Goal: Task Accomplishment & Management: Manage account settings

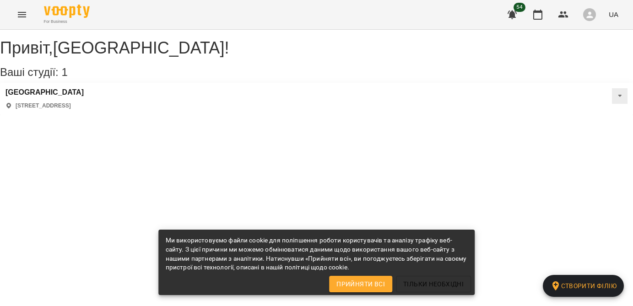
click at [29, 5] on div "For Business 54 UA" at bounding box center [316, 14] width 633 height 29
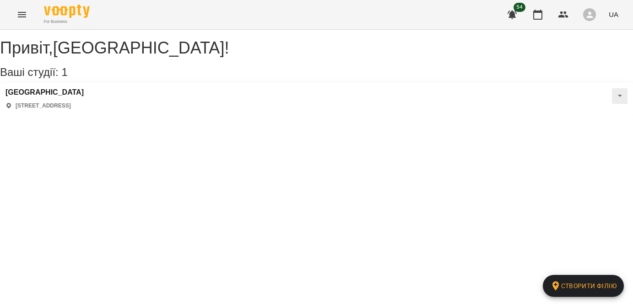
click at [24, 11] on icon "Menu" at bounding box center [21, 14] width 11 height 11
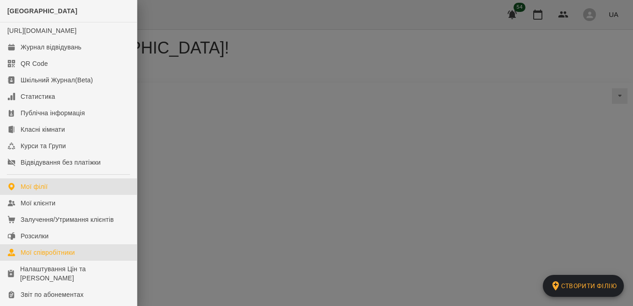
click at [36, 257] on div "Мої співробітники" at bounding box center [48, 252] width 54 height 9
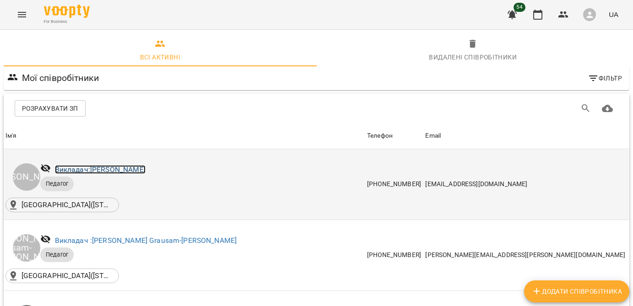
click at [130, 168] on link "Викладач: [PERSON_NAME]" at bounding box center [100, 169] width 91 height 9
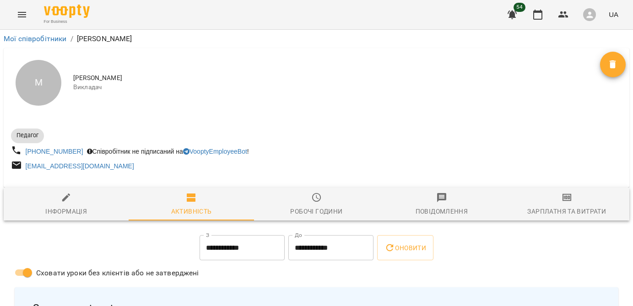
click at [23, 13] on icon "Menu" at bounding box center [22, 14] width 8 height 5
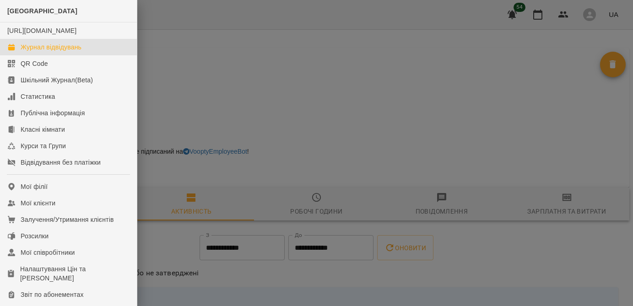
click at [46, 52] on div "Журнал відвідувань" at bounding box center [51, 47] width 61 height 9
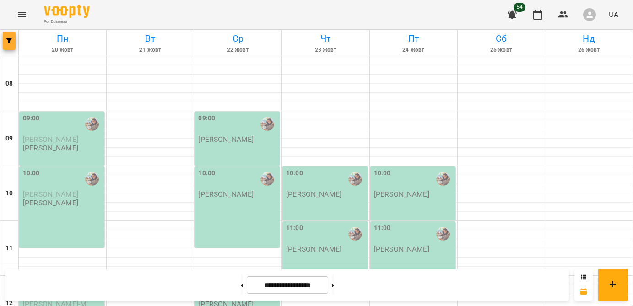
click at [7, 41] on icon "button" at bounding box center [8, 40] width 5 height 5
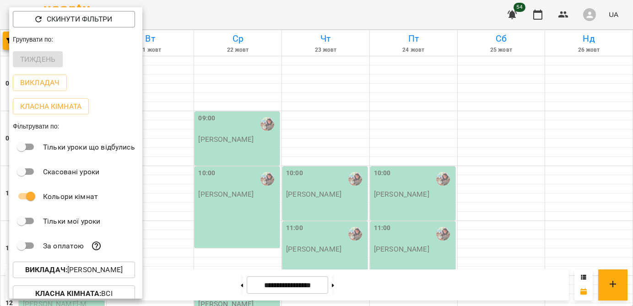
scroll to position [56, 0]
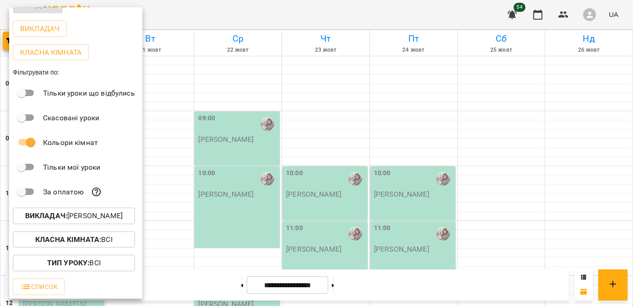
click at [54, 219] on b "Викладач :" at bounding box center [46, 215] width 42 height 9
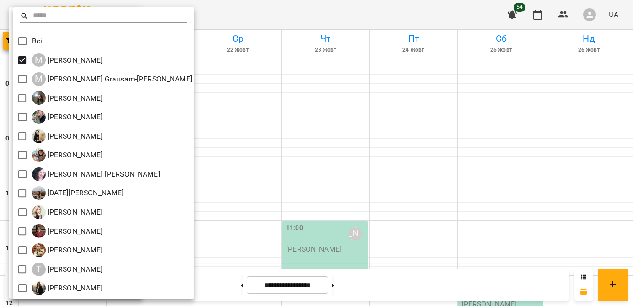
click at [329, 84] on div at bounding box center [316, 153] width 633 height 306
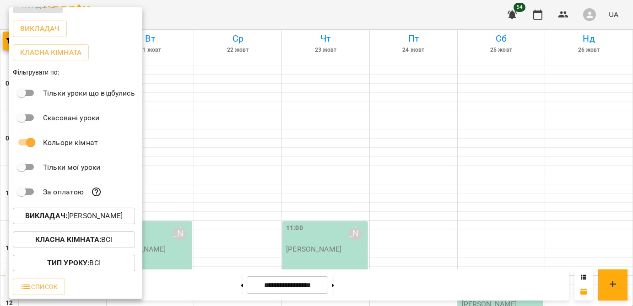
click at [329, 84] on div at bounding box center [316, 153] width 633 height 306
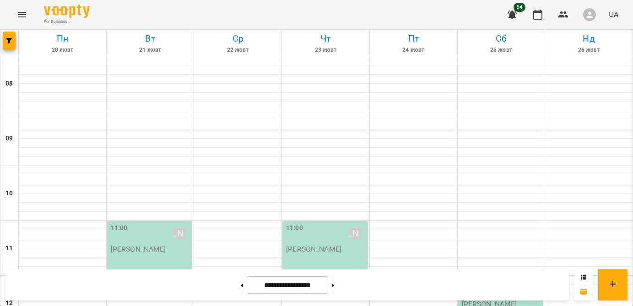
scroll to position [474, 0]
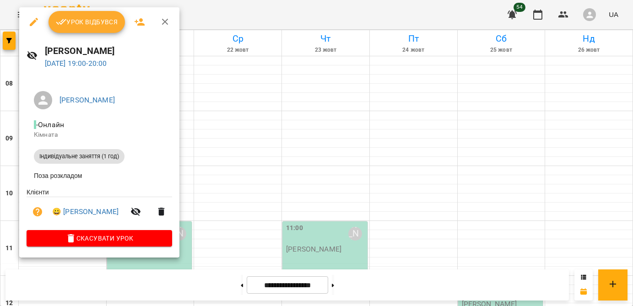
click at [243, 220] on div at bounding box center [316, 153] width 633 height 306
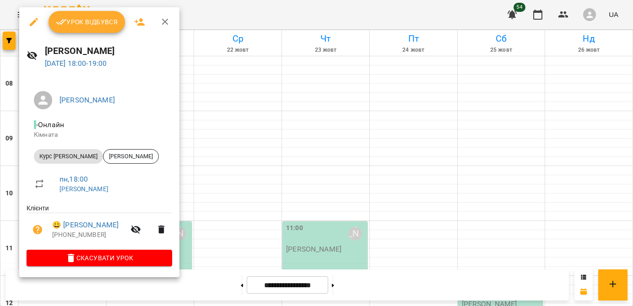
click at [244, 211] on div at bounding box center [316, 153] width 633 height 306
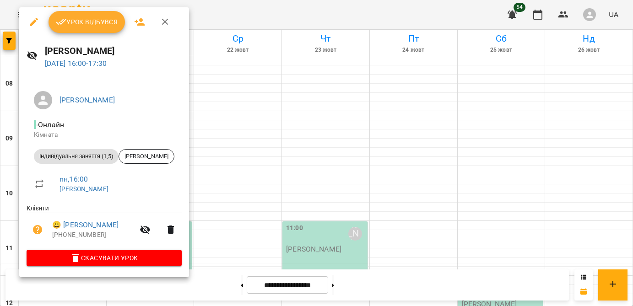
click at [260, 203] on div at bounding box center [316, 153] width 633 height 306
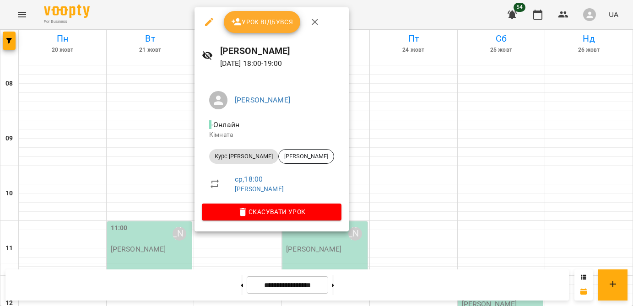
click at [386, 220] on div at bounding box center [316, 153] width 633 height 306
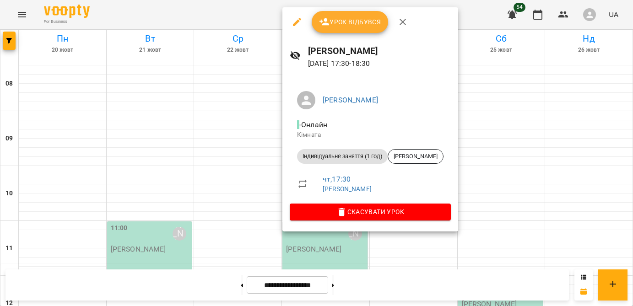
click at [535, 114] on div at bounding box center [316, 153] width 633 height 306
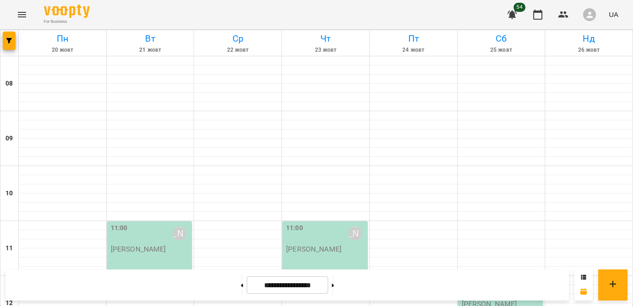
scroll to position [342, 0]
click at [8, 42] on icon "button" at bounding box center [8, 40] width 5 height 5
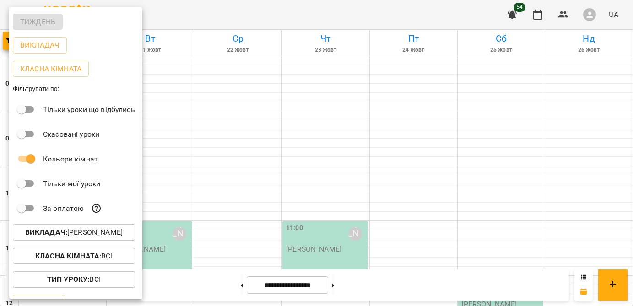
scroll to position [56, 0]
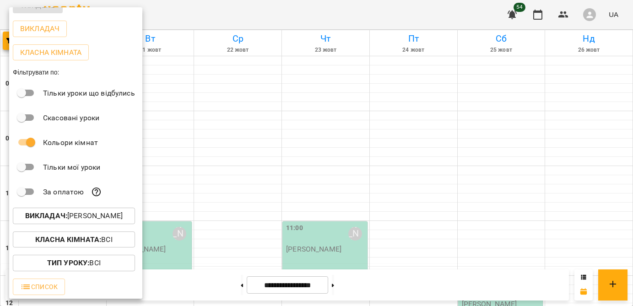
click at [49, 217] on b "Викладач :" at bounding box center [46, 215] width 42 height 9
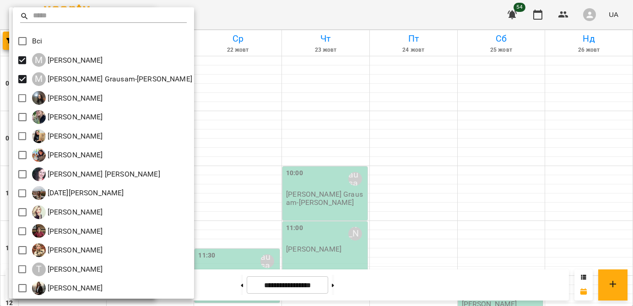
click at [178, 92] on div at bounding box center [316, 153] width 633 height 306
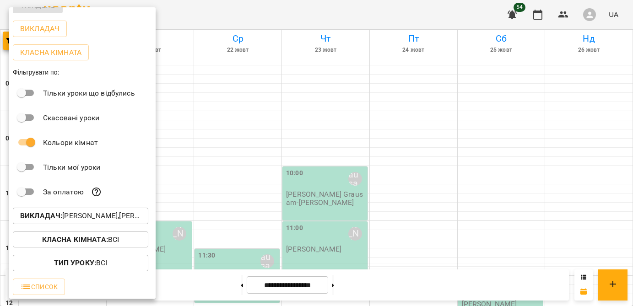
click at [178, 92] on div at bounding box center [316, 153] width 633 height 306
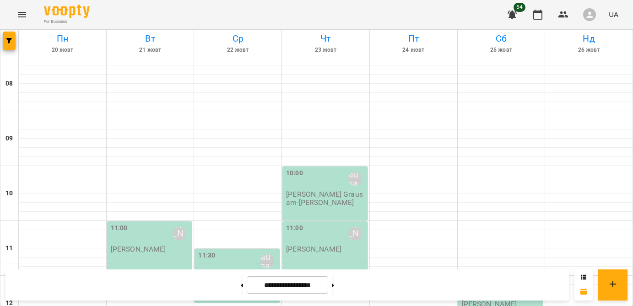
scroll to position [464, 0]
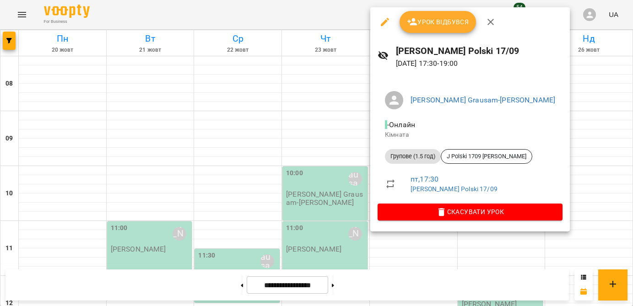
click at [591, 123] on div at bounding box center [316, 153] width 633 height 306
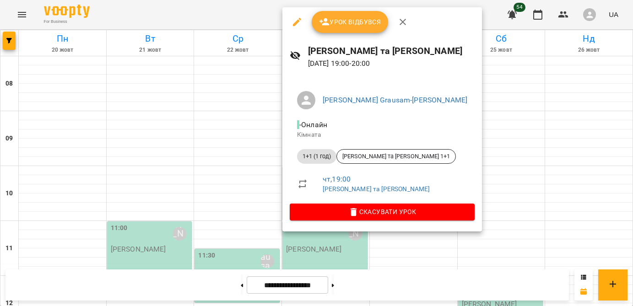
click at [534, 160] on div at bounding box center [316, 153] width 633 height 306
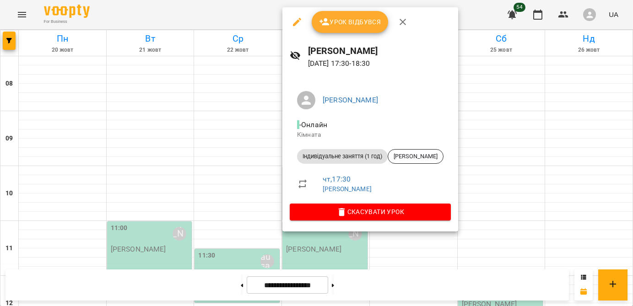
click at [529, 131] on div at bounding box center [316, 153] width 633 height 306
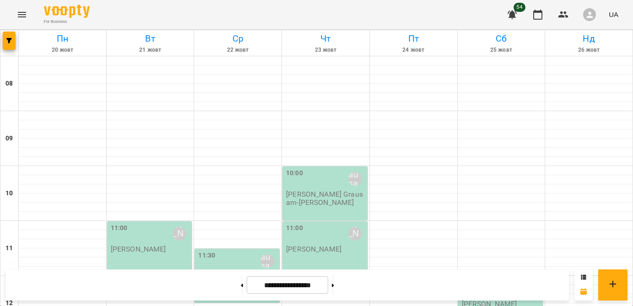
scroll to position [427, 0]
click at [6, 39] on icon "button" at bounding box center [8, 40] width 5 height 5
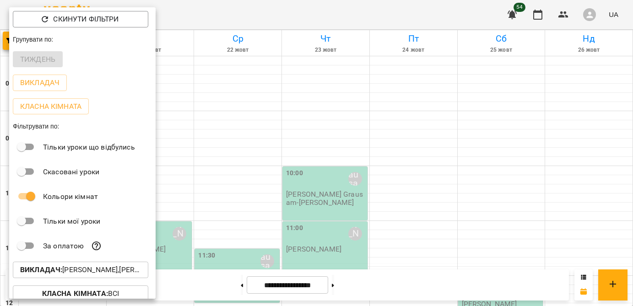
scroll to position [6, 0]
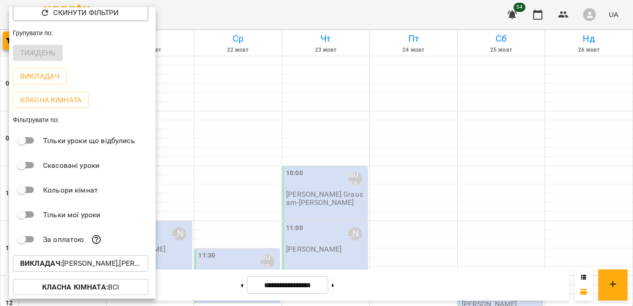
click at [210, 139] on div at bounding box center [316, 153] width 633 height 306
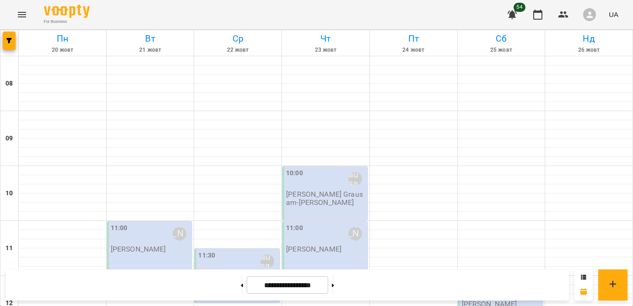
scroll to position [501, 0]
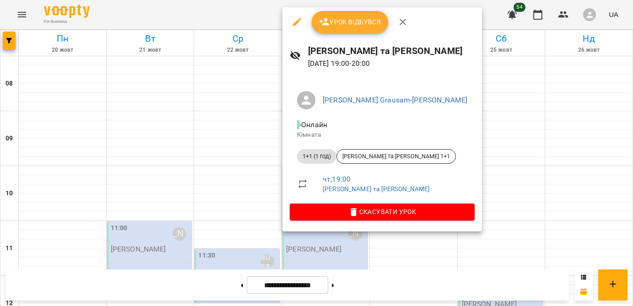
click at [525, 136] on div at bounding box center [316, 153] width 633 height 306
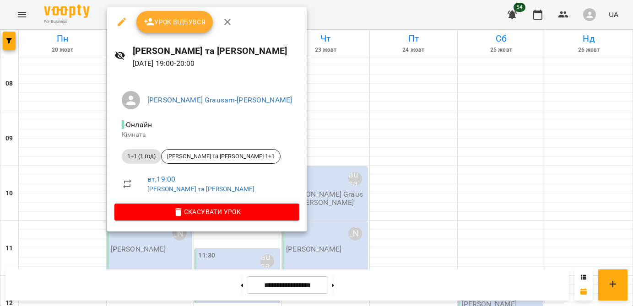
click at [571, 169] on div at bounding box center [316, 153] width 633 height 306
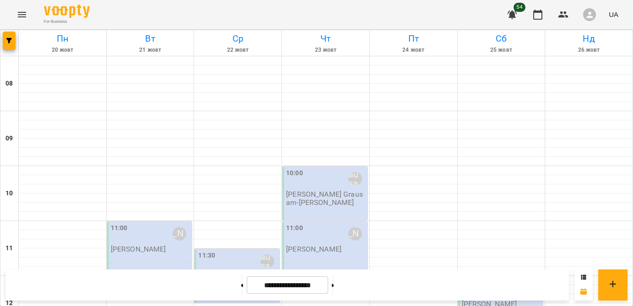
scroll to position [550, 0]
click at [20, 20] on icon "Menu" at bounding box center [21, 14] width 11 height 11
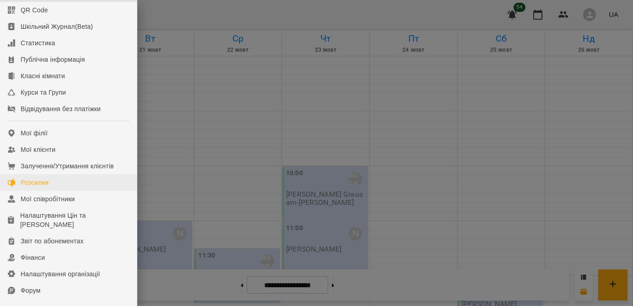
scroll to position [65, 0]
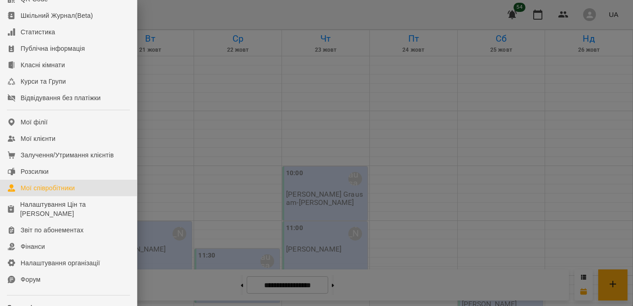
click at [46, 193] on div "Мої співробітники" at bounding box center [48, 187] width 54 height 9
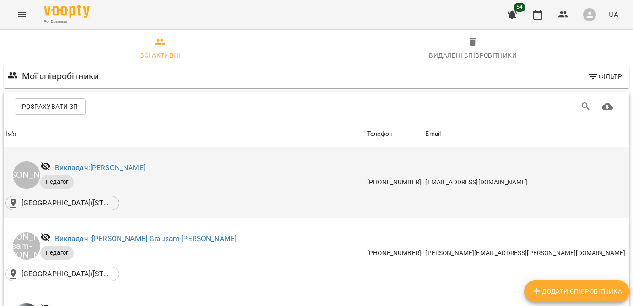
scroll to position [35, 0]
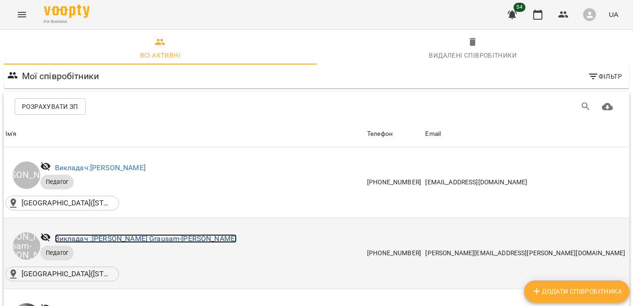
click at [74, 234] on link "Викладач : [PERSON_NAME] Grausam-[PERSON_NAME]" at bounding box center [146, 238] width 182 height 9
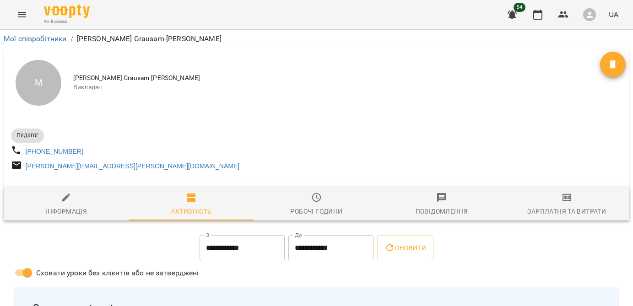
click at [44, 82] on div "M" at bounding box center [39, 83] width 46 height 46
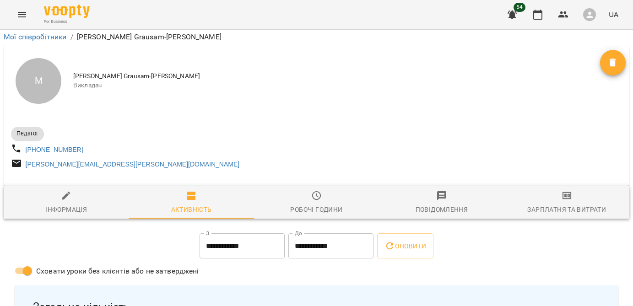
scroll to position [60, 0]
click at [64, 186] on button "Інформація" at bounding box center [66, 202] width 125 height 33
select select "**"
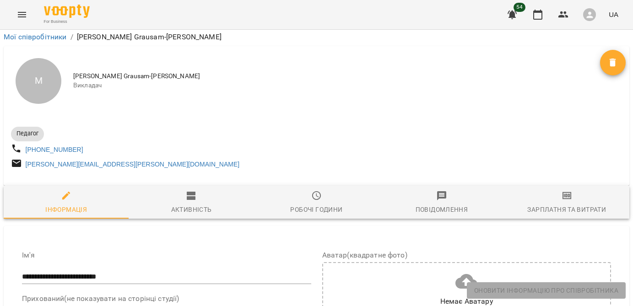
scroll to position [217, 0]
click at [463, 274] on icon at bounding box center [466, 281] width 22 height 15
type input "**********"
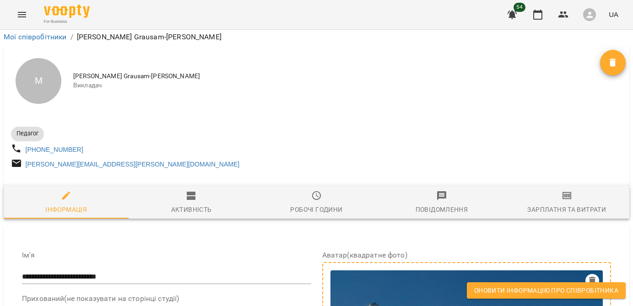
click at [512, 288] on span "Оновити інформацію про співробітника" at bounding box center [546, 290] width 144 height 11
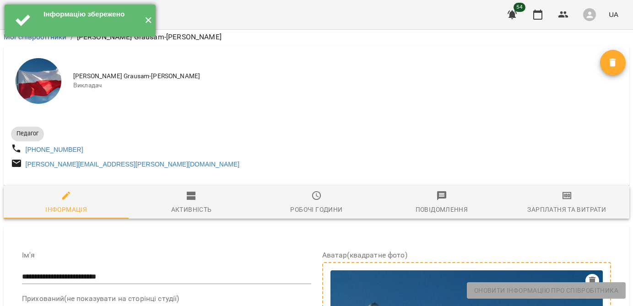
click at [147, 22] on button "✕" at bounding box center [147, 21] width 15 height 32
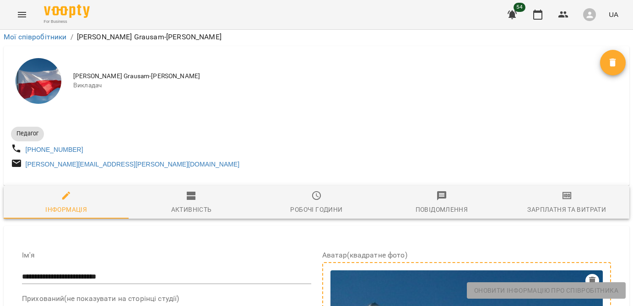
click at [22, 11] on icon "Menu" at bounding box center [21, 14] width 11 height 11
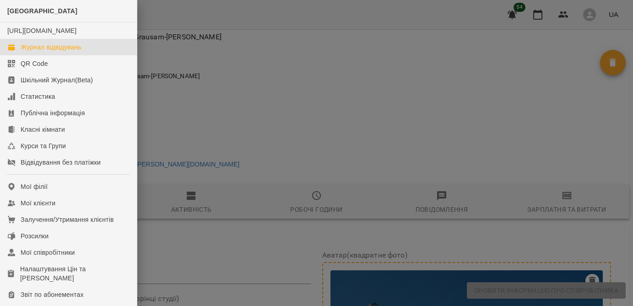
click at [25, 52] on div "Журнал відвідувань" at bounding box center [51, 47] width 61 height 9
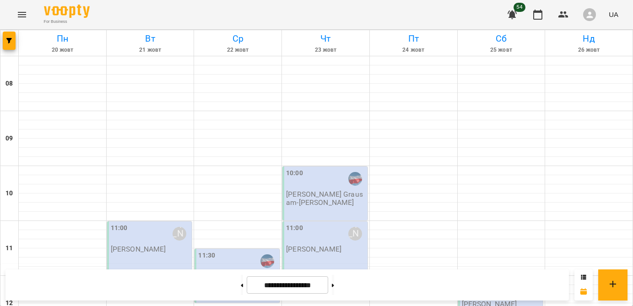
scroll to position [71, 0]
click at [334, 284] on button at bounding box center [333, 285] width 2 height 20
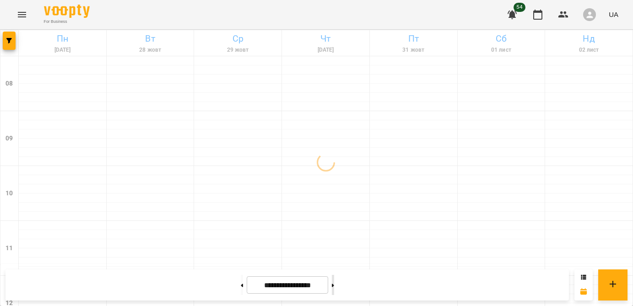
click at [334, 284] on button at bounding box center [333, 285] width 2 height 20
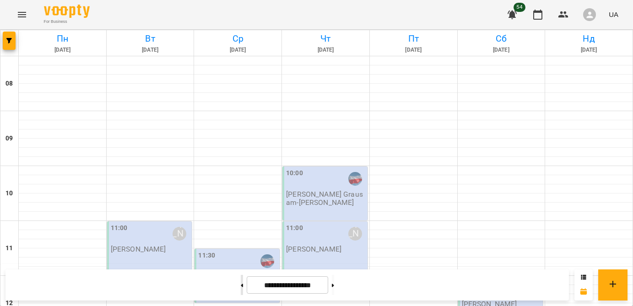
click at [241, 290] on button at bounding box center [242, 285] width 2 height 20
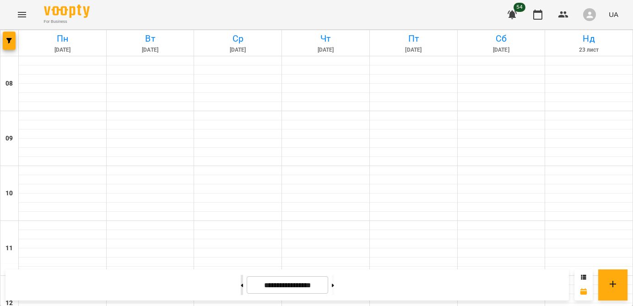
click at [241, 290] on button at bounding box center [242, 285] width 2 height 20
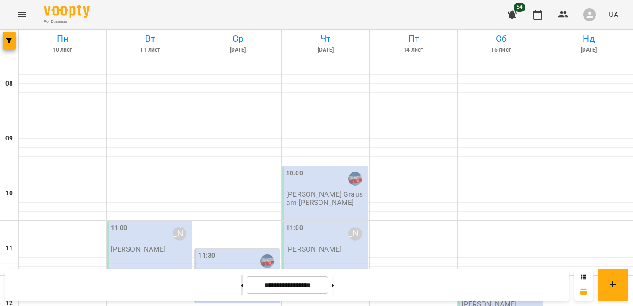
click at [241, 286] on icon at bounding box center [242, 285] width 2 height 3
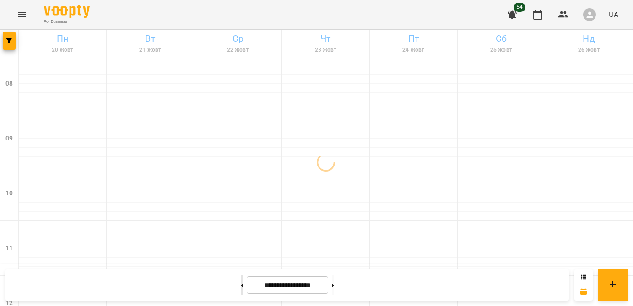
click at [241, 286] on icon at bounding box center [242, 285] width 2 height 3
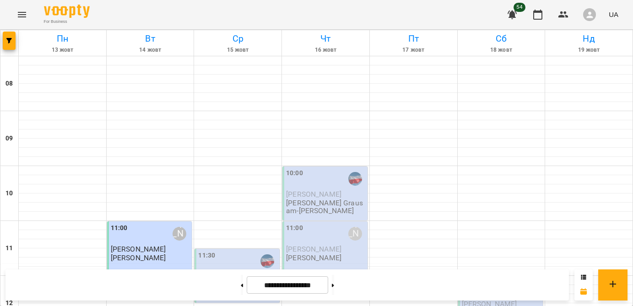
scroll to position [75, 0]
click at [241, 285] on button at bounding box center [242, 285] width 2 height 20
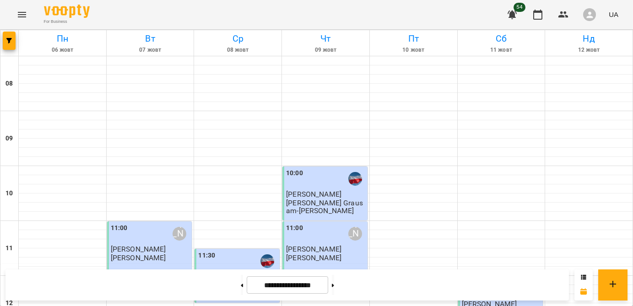
scroll to position [420, 0]
click at [9, 40] on icon "button" at bounding box center [8, 40] width 5 height 5
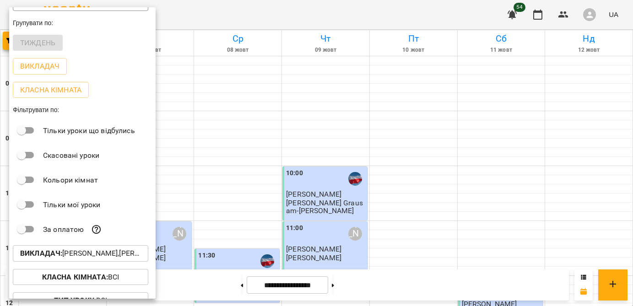
scroll to position [40, 0]
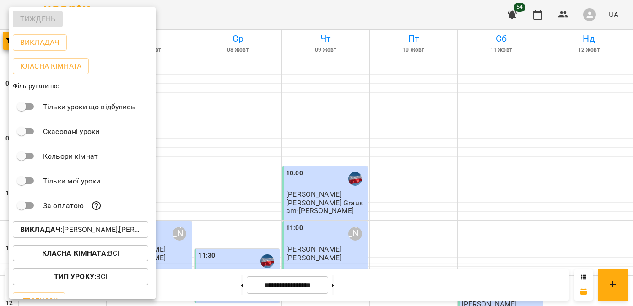
click at [58, 234] on b "Викладач :" at bounding box center [41, 229] width 42 height 9
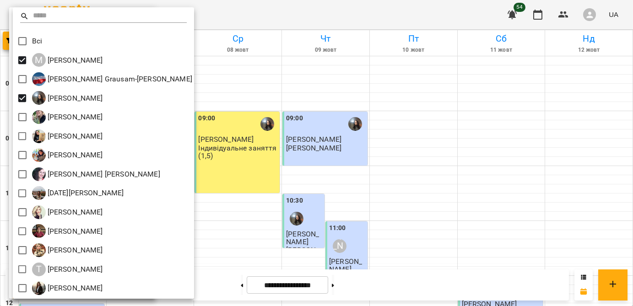
click at [210, 109] on div at bounding box center [316, 153] width 633 height 306
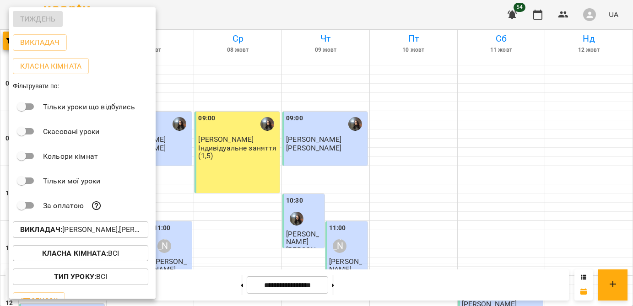
click at [210, 109] on div at bounding box center [316, 153] width 633 height 306
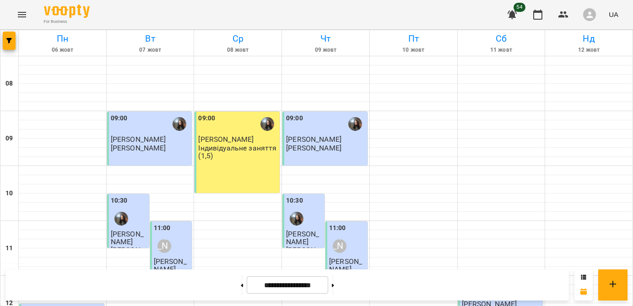
scroll to position [321, 0]
click at [8, 41] on icon "button" at bounding box center [8, 40] width 5 height 5
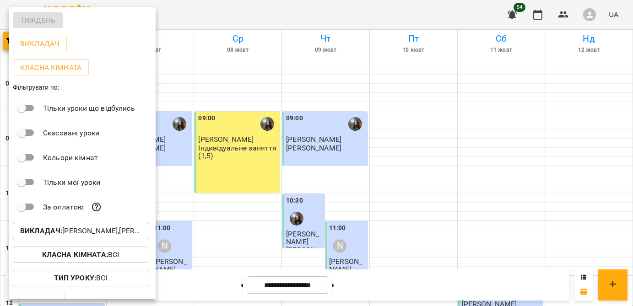
scroll to position [43, 0]
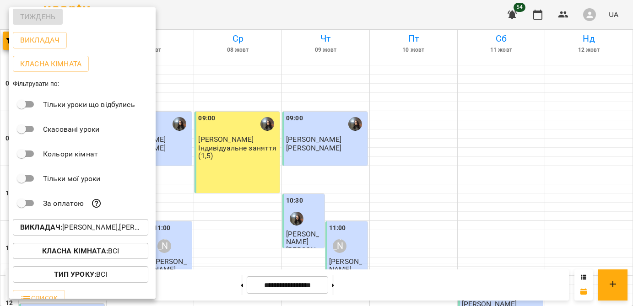
click at [59, 227] on b "Викладач :" at bounding box center [41, 227] width 42 height 9
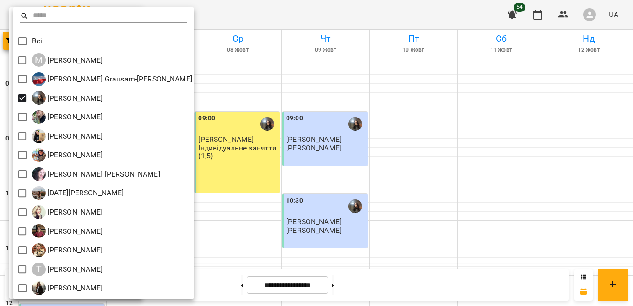
click at [182, 124] on div at bounding box center [316, 153] width 633 height 306
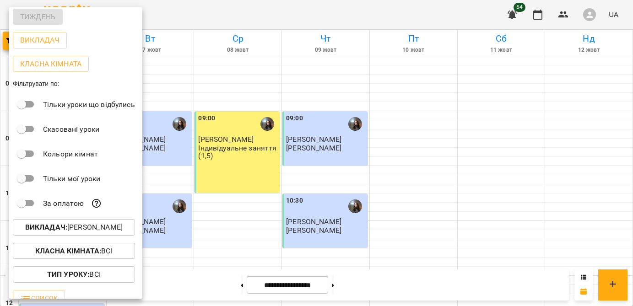
click at [182, 124] on div at bounding box center [316, 153] width 633 height 306
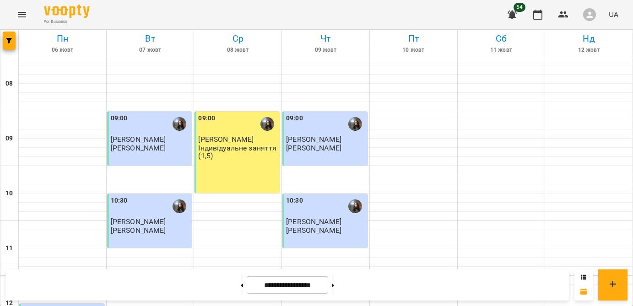
scroll to position [461, 0]
click at [334, 284] on icon at bounding box center [333, 285] width 2 height 3
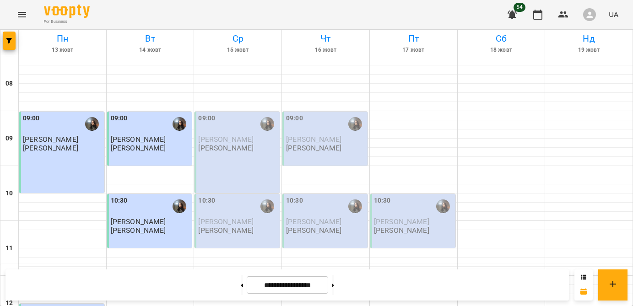
scroll to position [412, 0]
click at [334, 284] on button at bounding box center [333, 285] width 2 height 20
type input "**********"
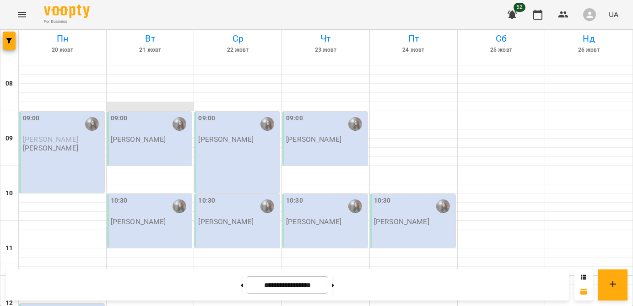
scroll to position [0, 0]
click at [4, 40] on span "button" at bounding box center [9, 40] width 13 height 5
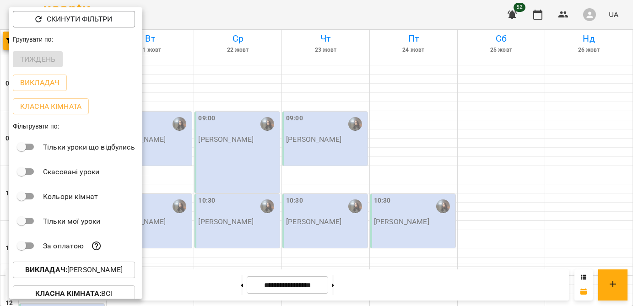
click at [64, 275] on p "Викладач : [PERSON_NAME]" at bounding box center [73, 269] width 97 height 11
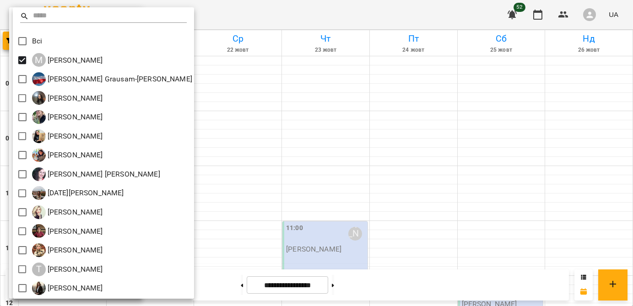
click at [236, 135] on div at bounding box center [316, 153] width 633 height 306
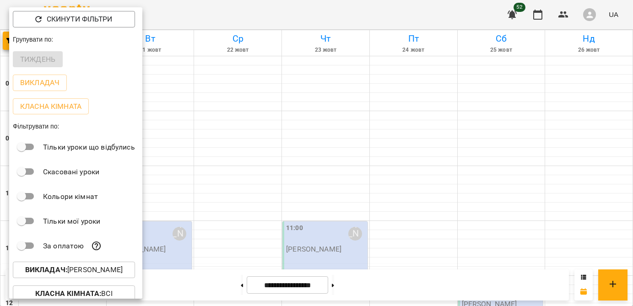
click at [236, 135] on div at bounding box center [316, 153] width 633 height 306
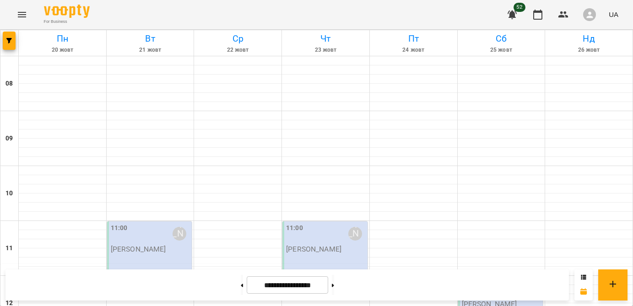
scroll to position [481, 0]
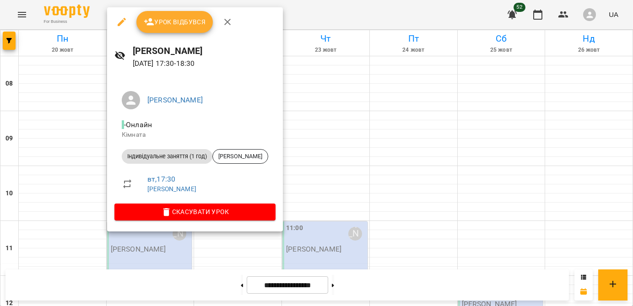
click at [350, 202] on div at bounding box center [316, 153] width 633 height 306
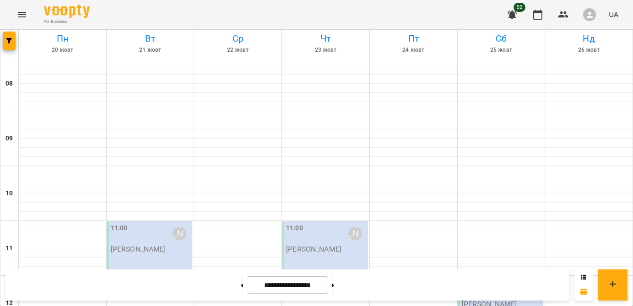
scroll to position [496, 0]
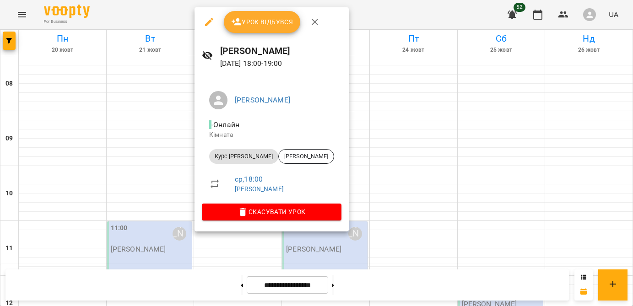
click at [376, 183] on div at bounding box center [316, 153] width 633 height 306
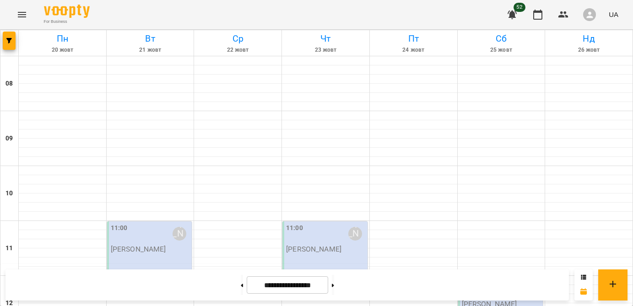
scroll to position [476, 0]
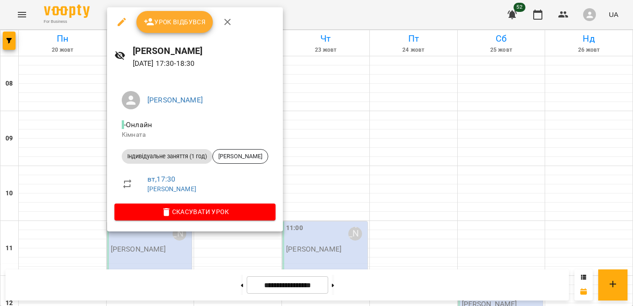
click at [473, 228] on div at bounding box center [316, 153] width 633 height 306
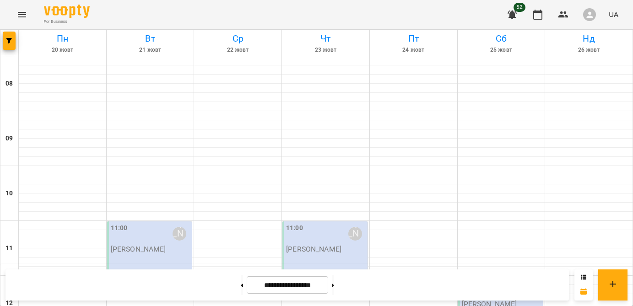
scroll to position [532, 0]
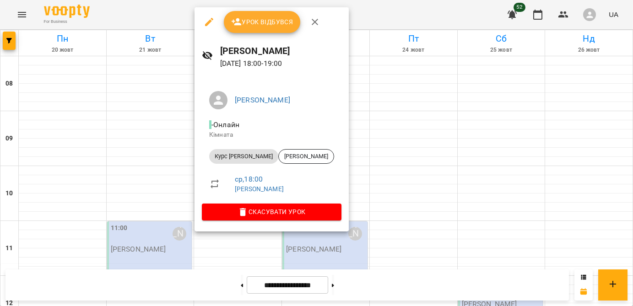
click at [407, 209] on div at bounding box center [316, 153] width 633 height 306
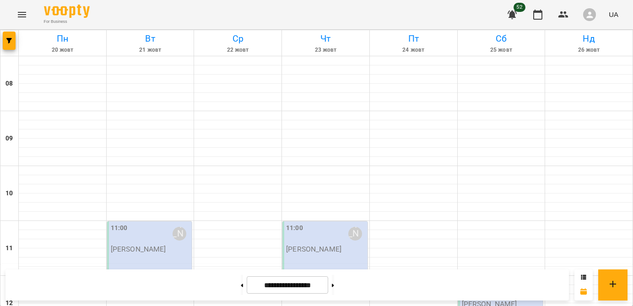
scroll to position [494, 0]
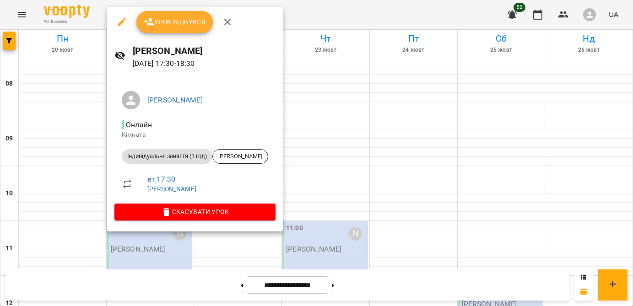
click at [397, 207] on div at bounding box center [316, 153] width 633 height 306
